Goal: Information Seeking & Learning: Learn about a topic

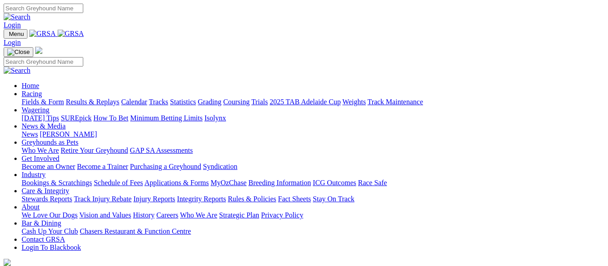
scroll to position [405, 0]
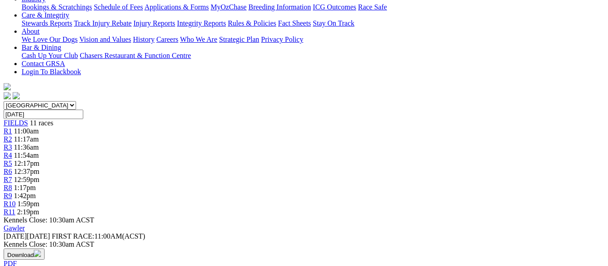
scroll to position [135, 0]
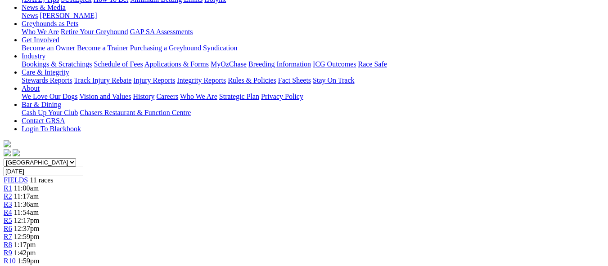
click at [39, 192] on span "11:17am" at bounding box center [26, 196] width 25 height 8
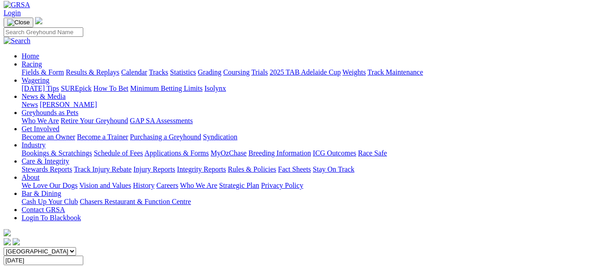
scroll to position [45, 0]
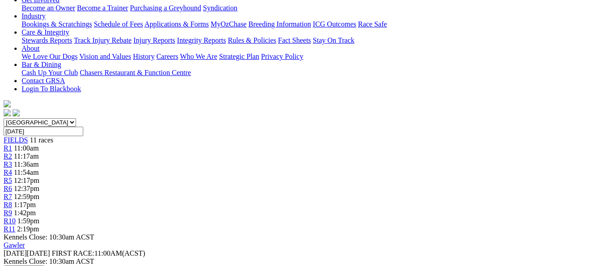
scroll to position [135, 0]
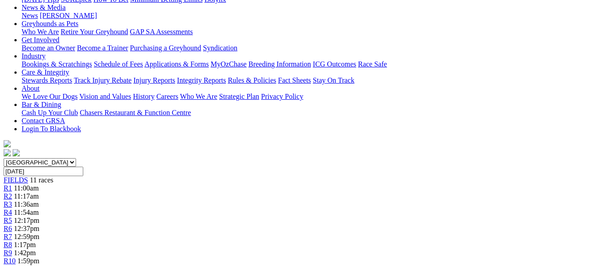
click at [40, 233] on span "12:59pm" at bounding box center [27, 237] width 26 height 8
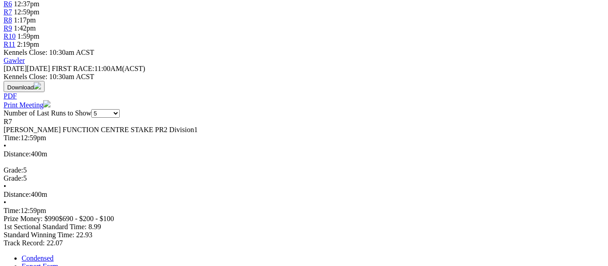
scroll to position [45, 0]
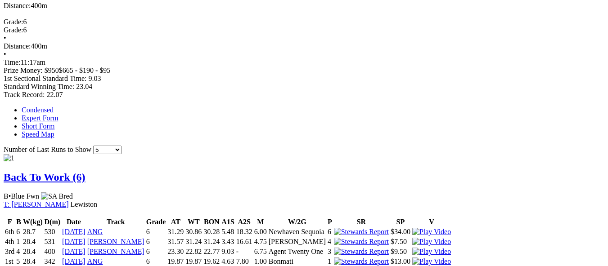
scroll to position [450, 0]
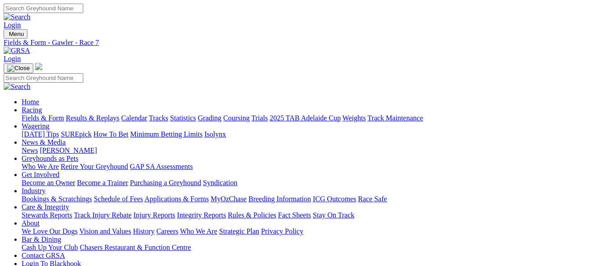
scroll to position [22, 0]
